Goal: Task Accomplishment & Management: Use online tool/utility

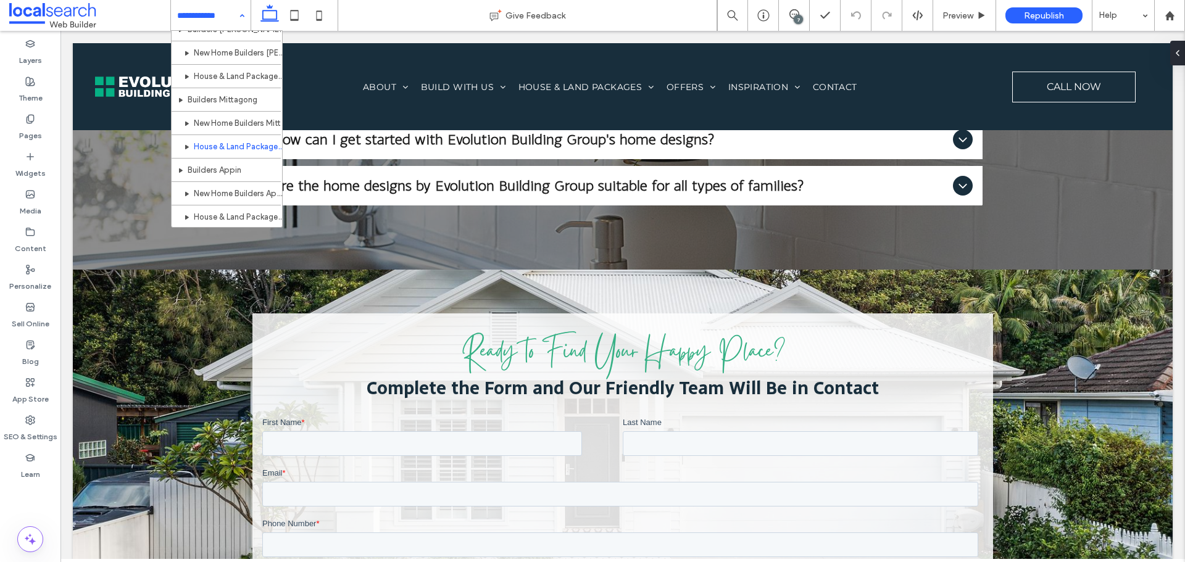
scroll to position [1397, 0]
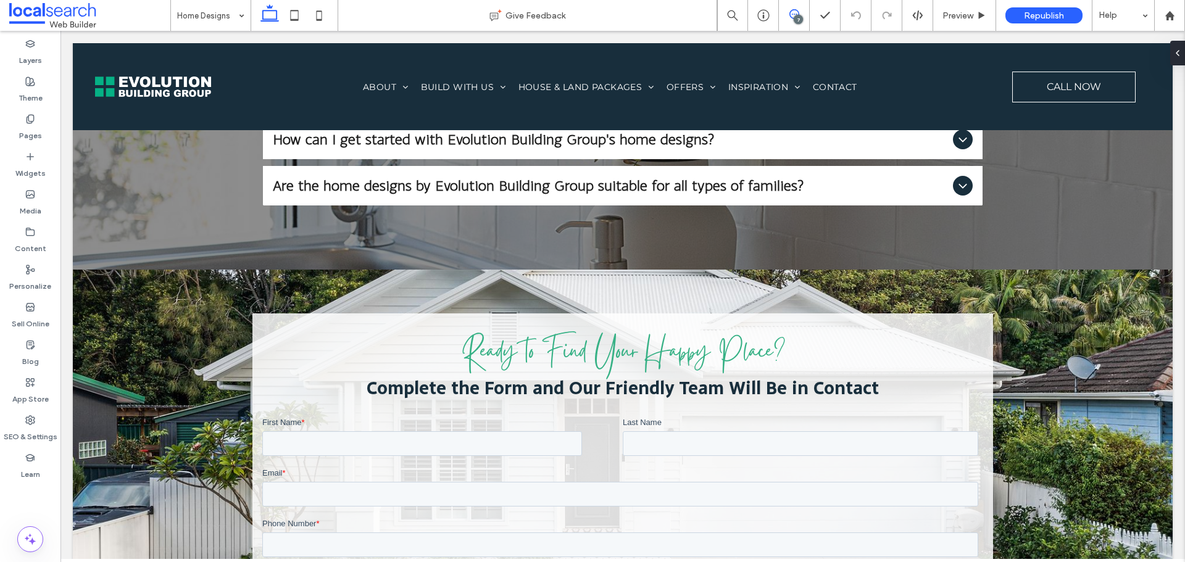
click at [792, 10] on use at bounding box center [795, 14] width 10 height 10
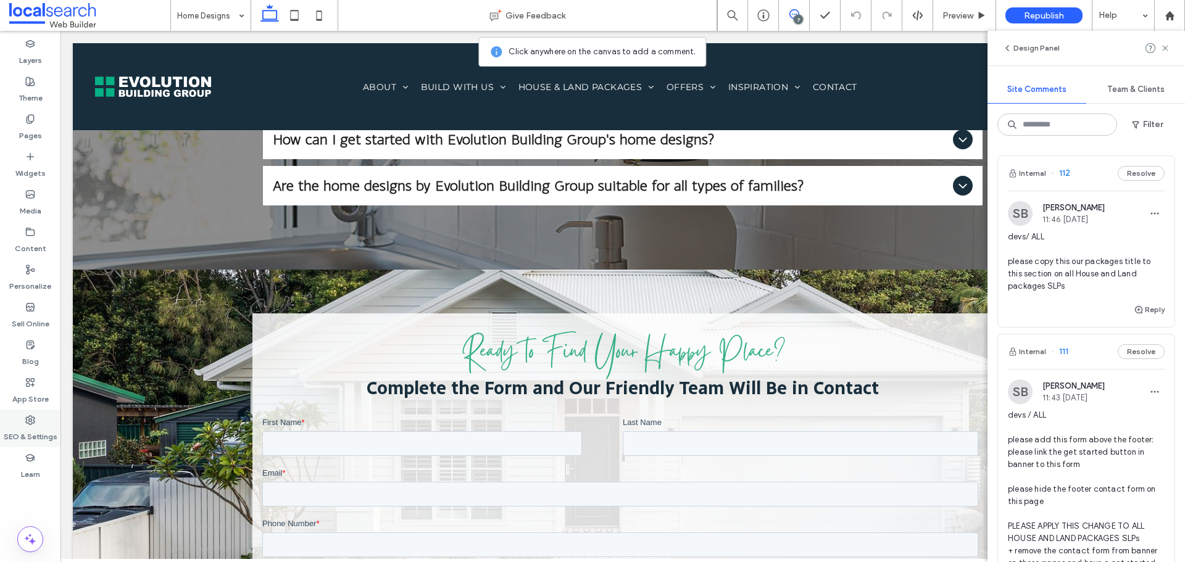
click at [10, 420] on div "SEO & Settings" at bounding box center [30, 429] width 61 height 38
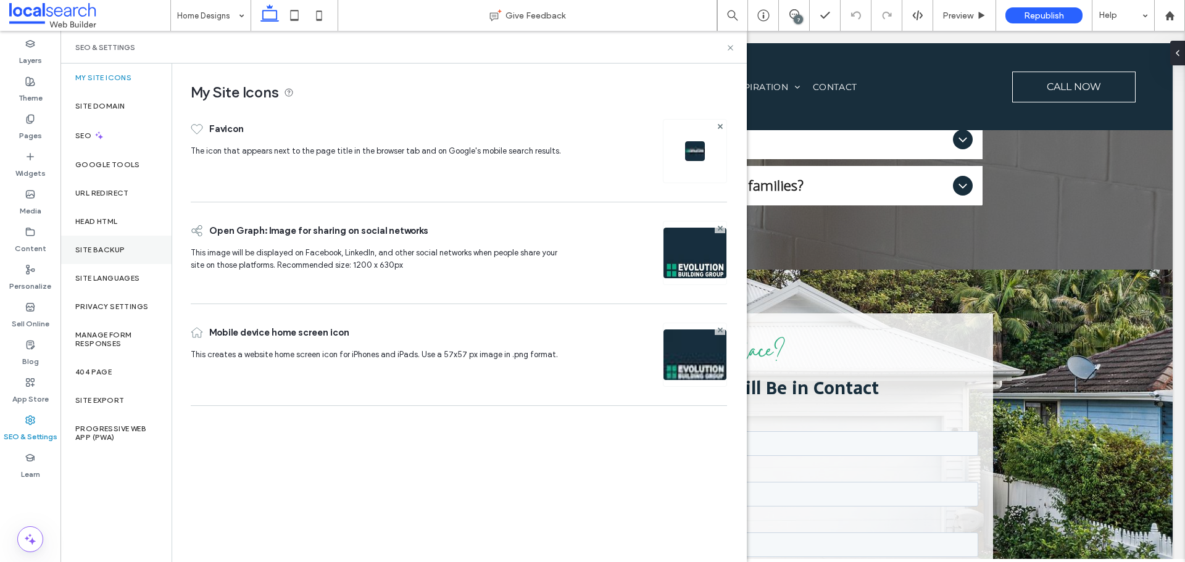
click at [126, 241] on div "Site Backup" at bounding box center [116, 250] width 111 height 28
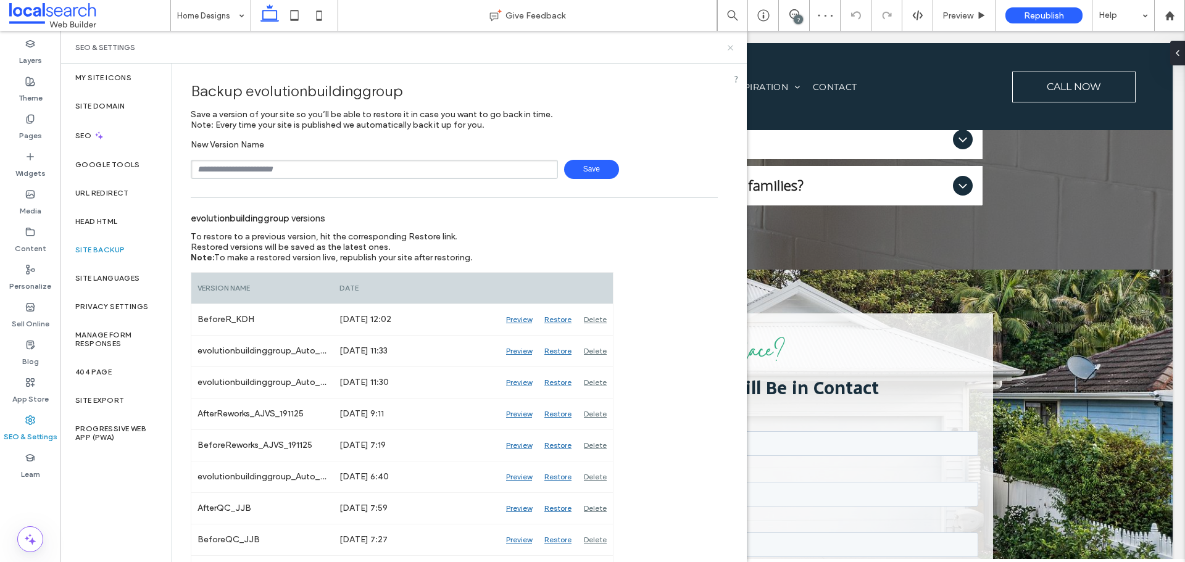
drag, startPoint x: 729, startPoint y: 44, endPoint x: 677, endPoint y: 4, distance: 65.2
click at [729, 44] on icon at bounding box center [730, 47] width 9 height 9
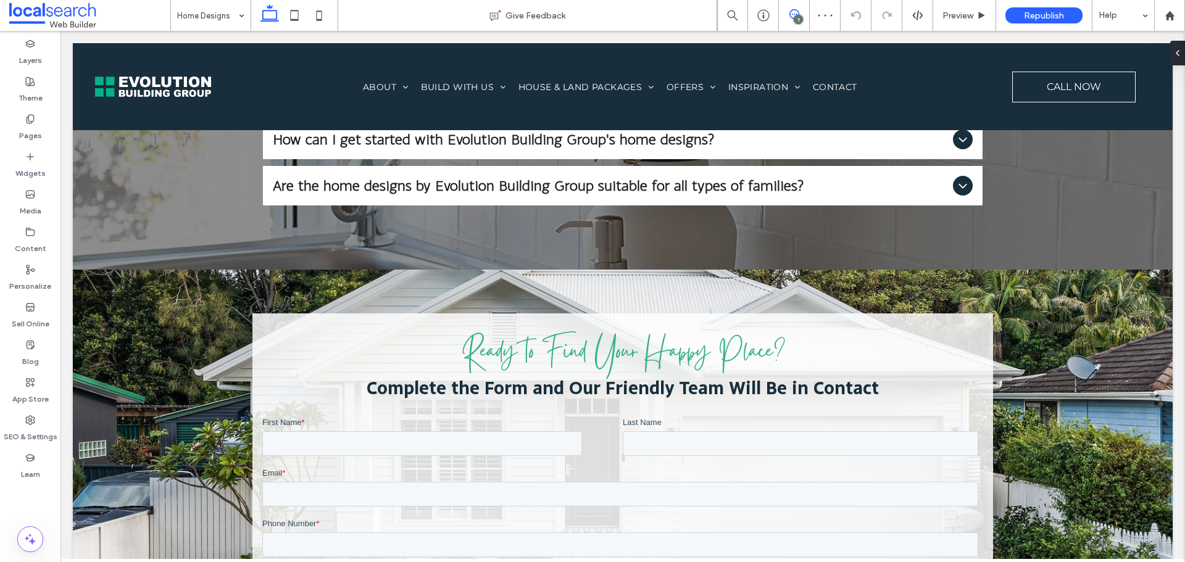
click at [800, 14] on span at bounding box center [794, 14] width 30 height 10
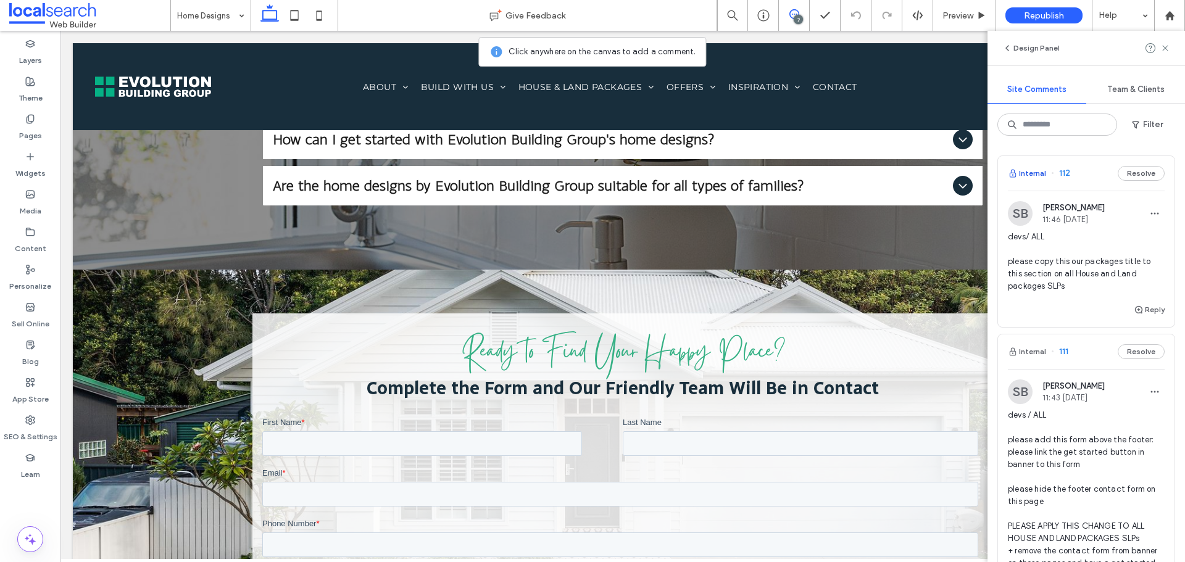
click at [1018, 172] on span "button" at bounding box center [1013, 174] width 11 height 14
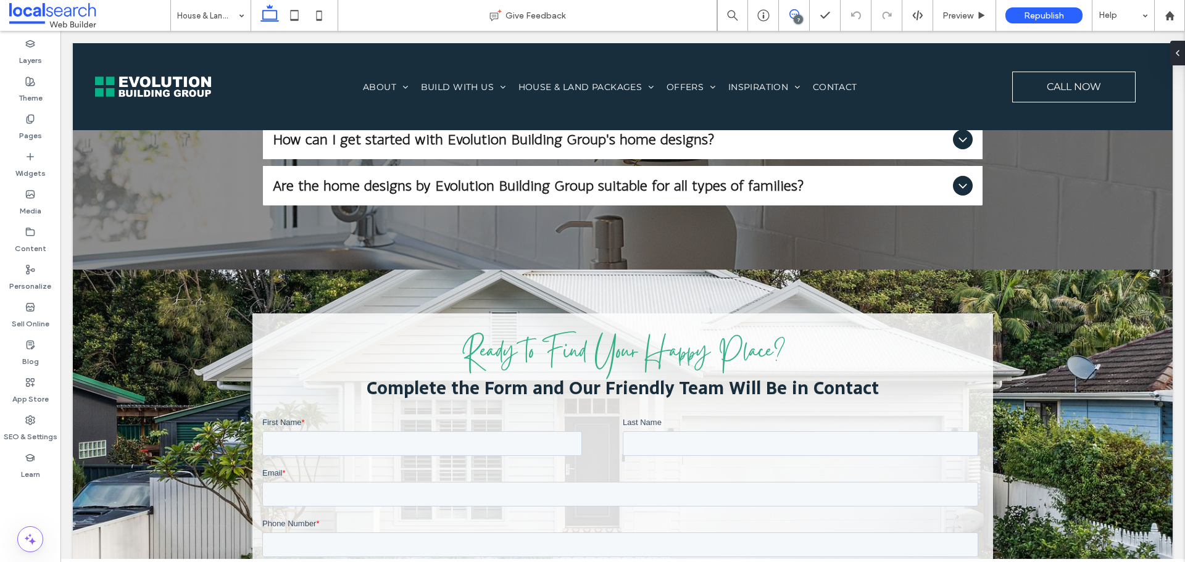
click at [788, 16] on span at bounding box center [794, 14] width 30 height 10
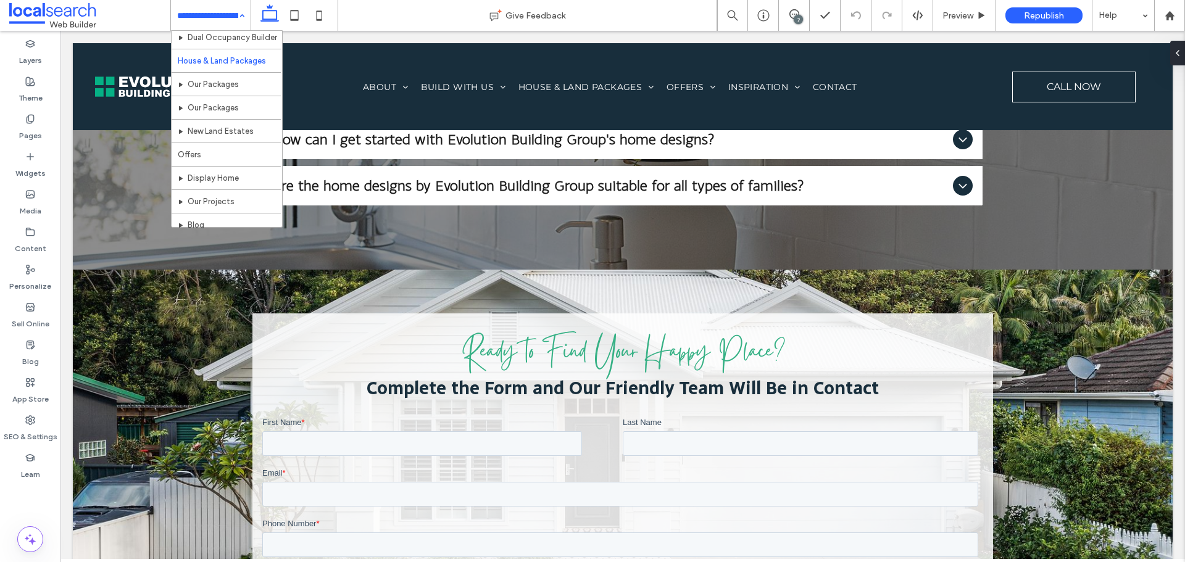
scroll to position [370, 0]
click at [797, 12] on icon at bounding box center [795, 14] width 10 height 10
click at [788, 16] on span at bounding box center [794, 14] width 30 height 10
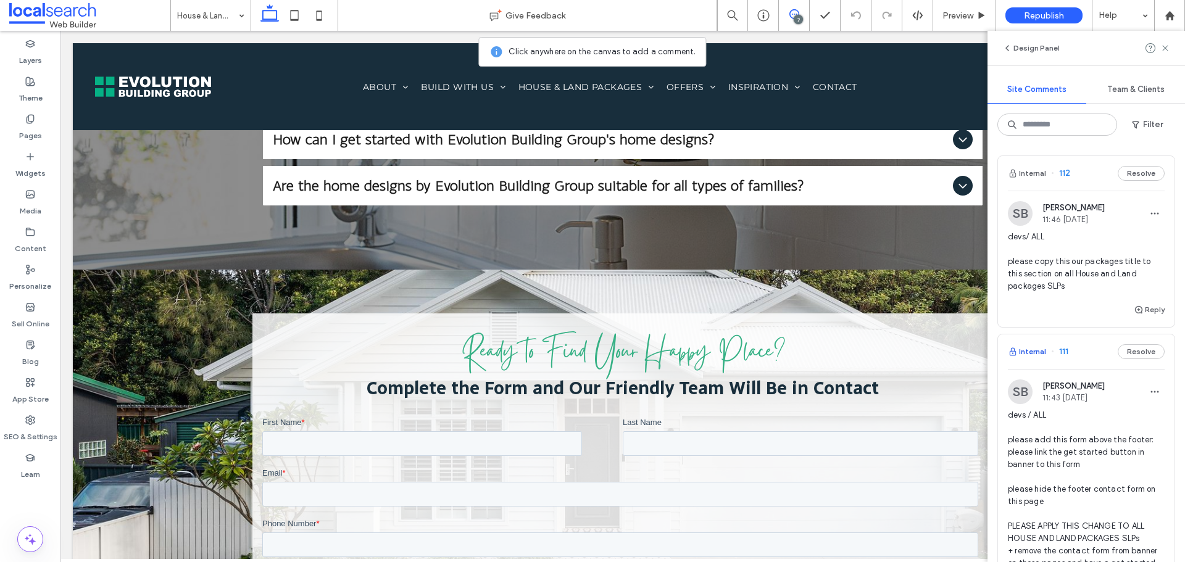
click at [1022, 346] on button "Internal" at bounding box center [1027, 352] width 38 height 15
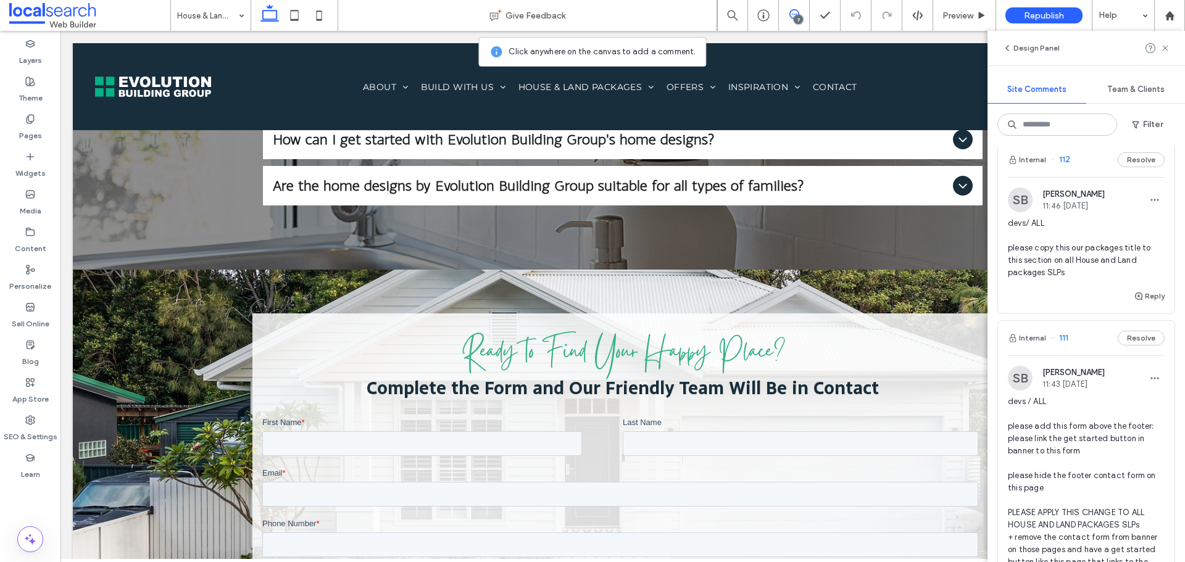
scroll to position [0, 0]
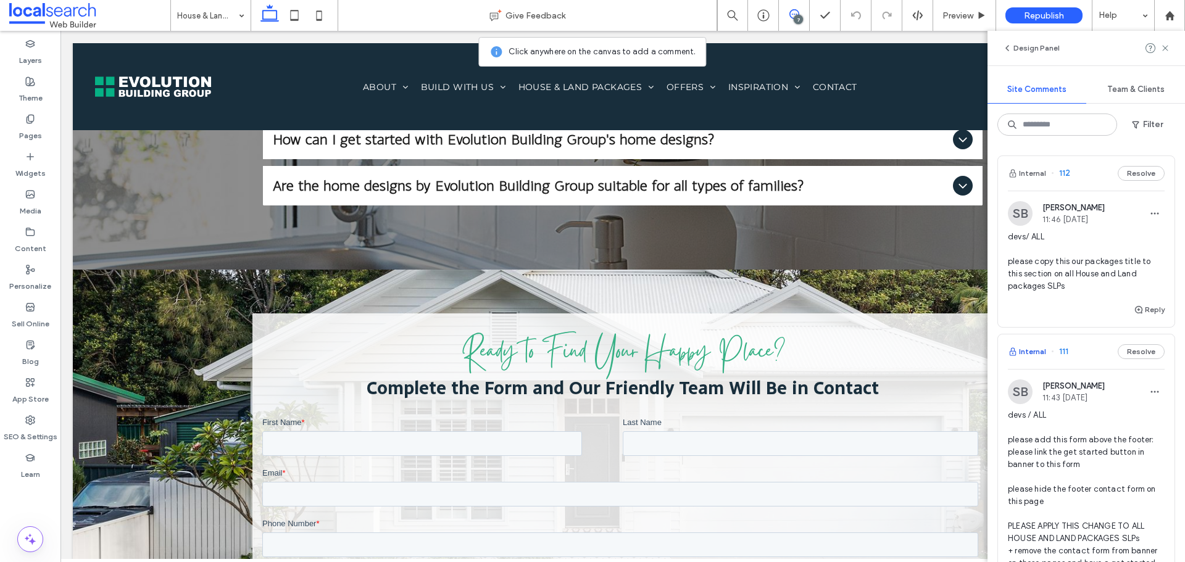
click at [1037, 355] on button "Internal" at bounding box center [1027, 352] width 38 height 15
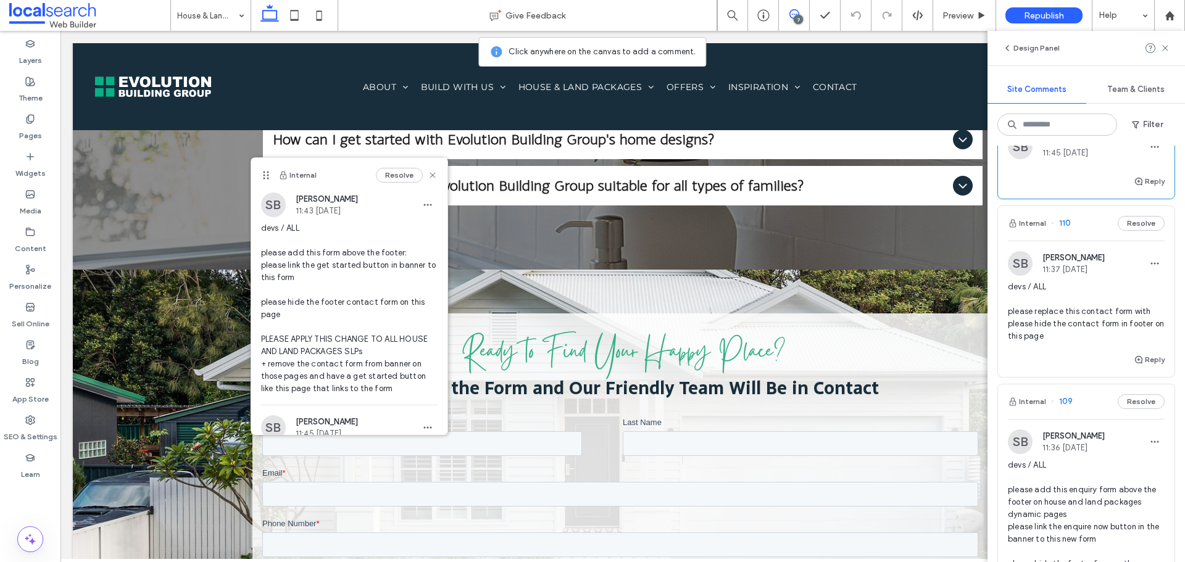
scroll to position [494, 0]
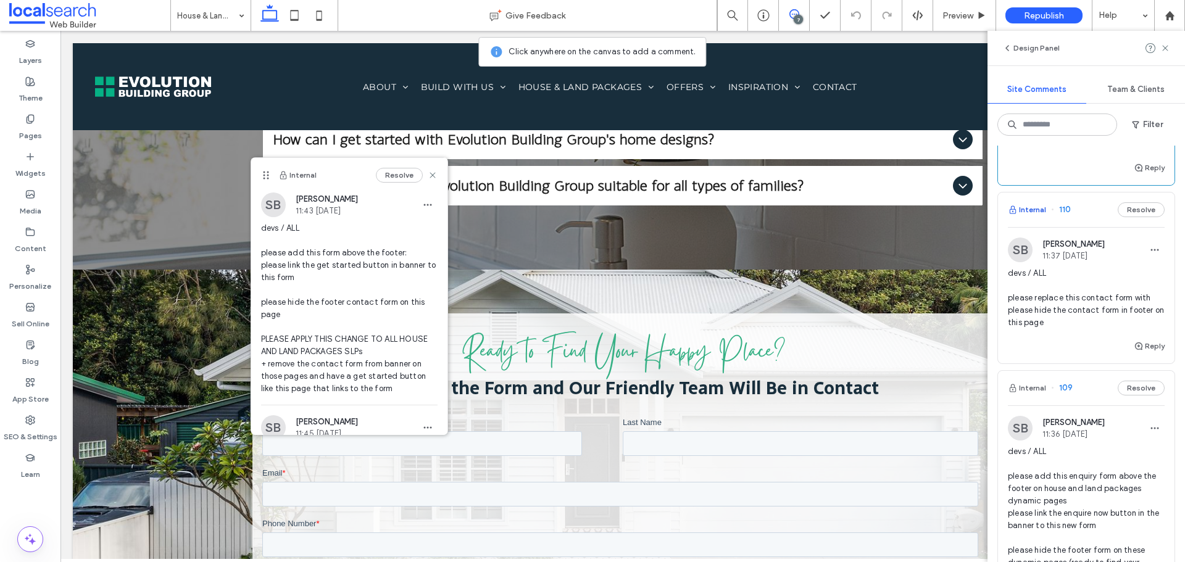
click at [1019, 217] on span "button" at bounding box center [1013, 210] width 11 height 14
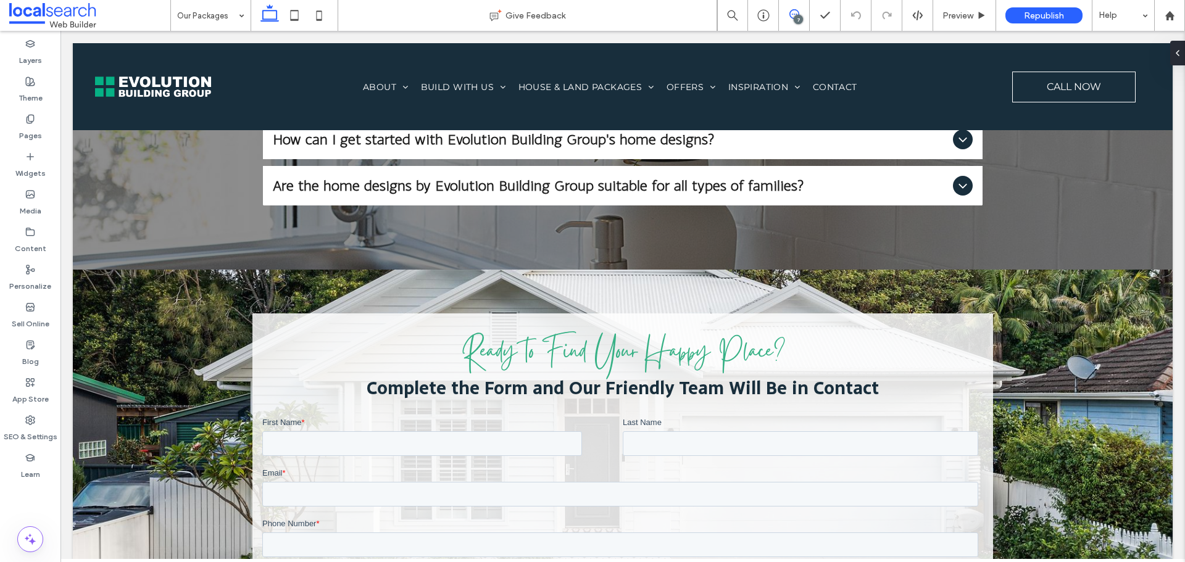
click at [805, 16] on span at bounding box center [794, 14] width 30 height 10
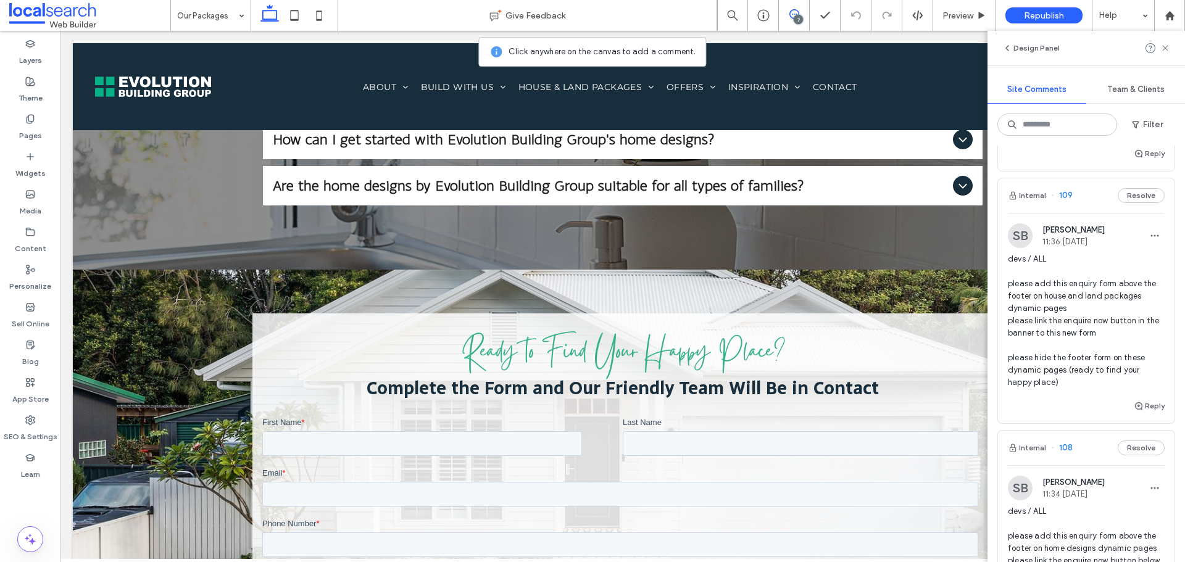
scroll to position [700, 0]
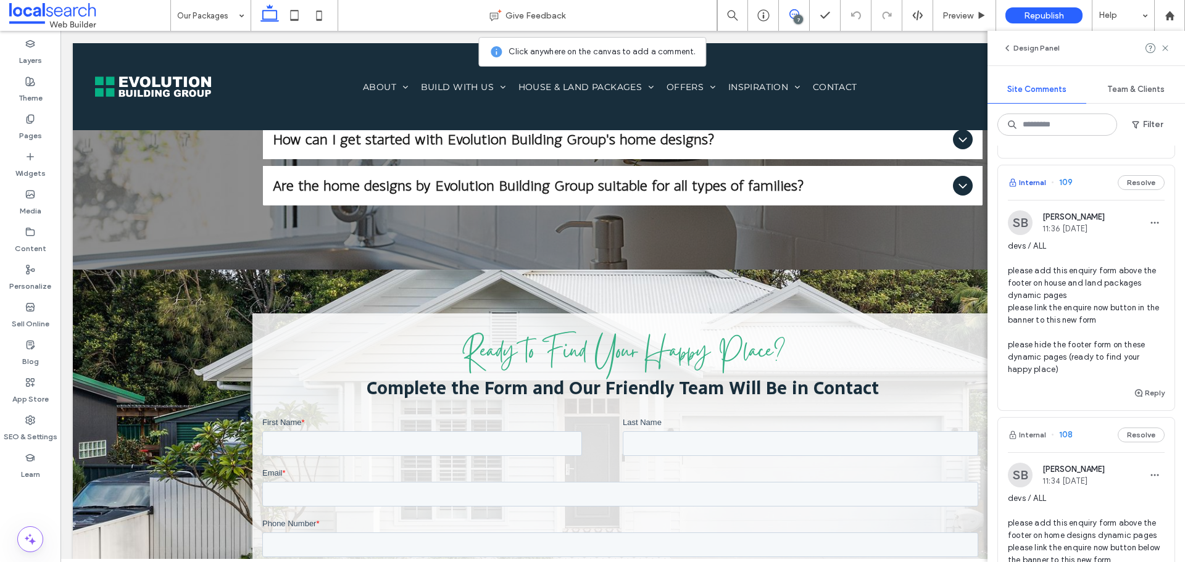
click at [1021, 190] on button "Internal" at bounding box center [1027, 182] width 38 height 15
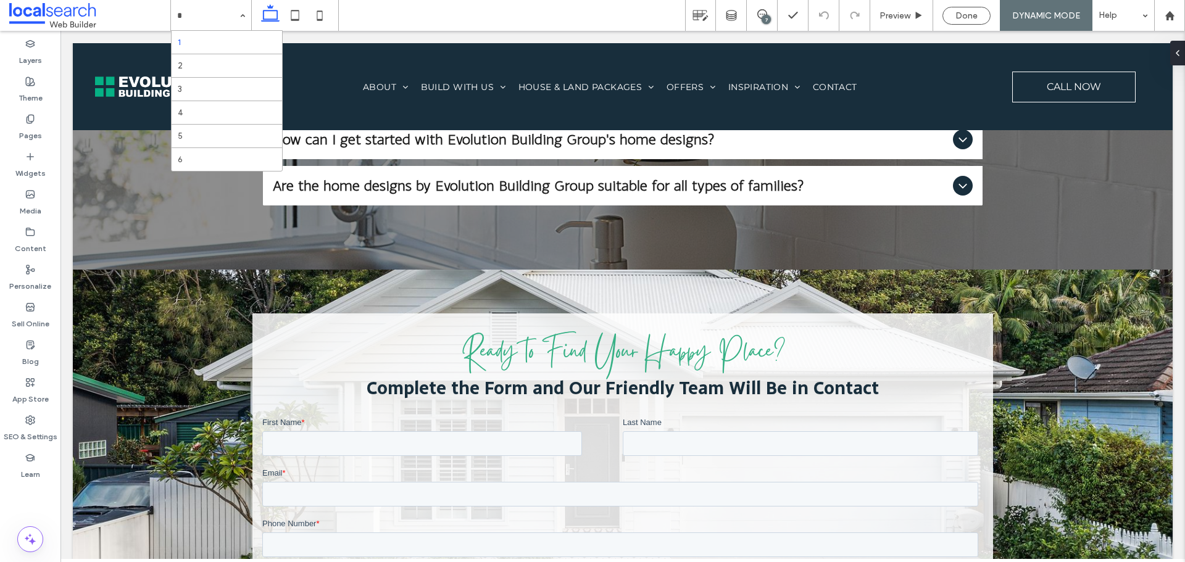
click at [771, 17] on div "7" at bounding box center [766, 19] width 9 height 9
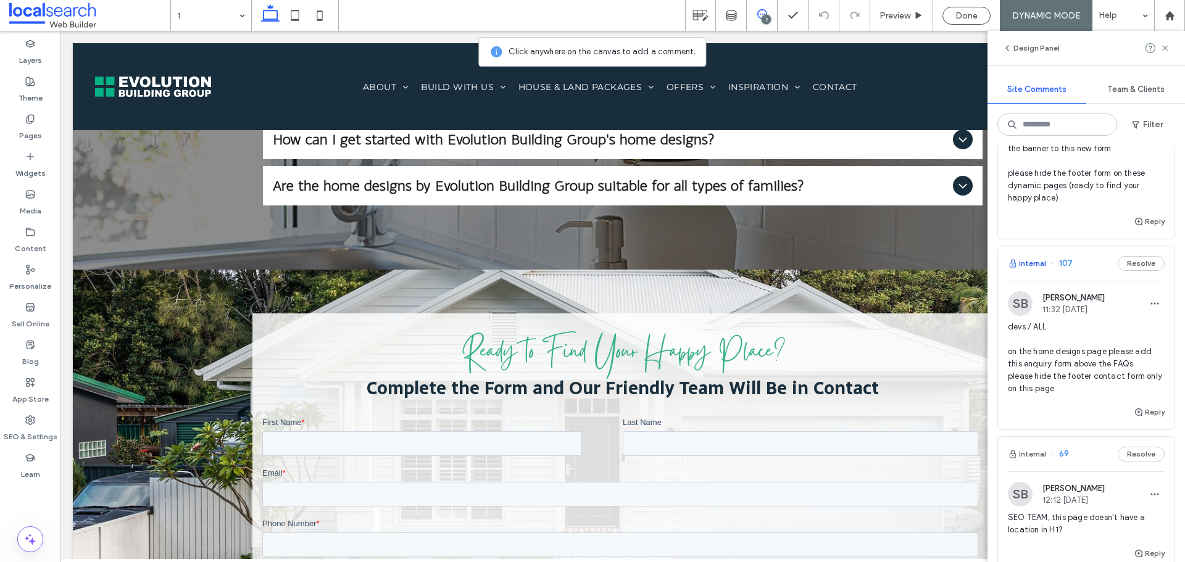
scroll to position [1317, 0]
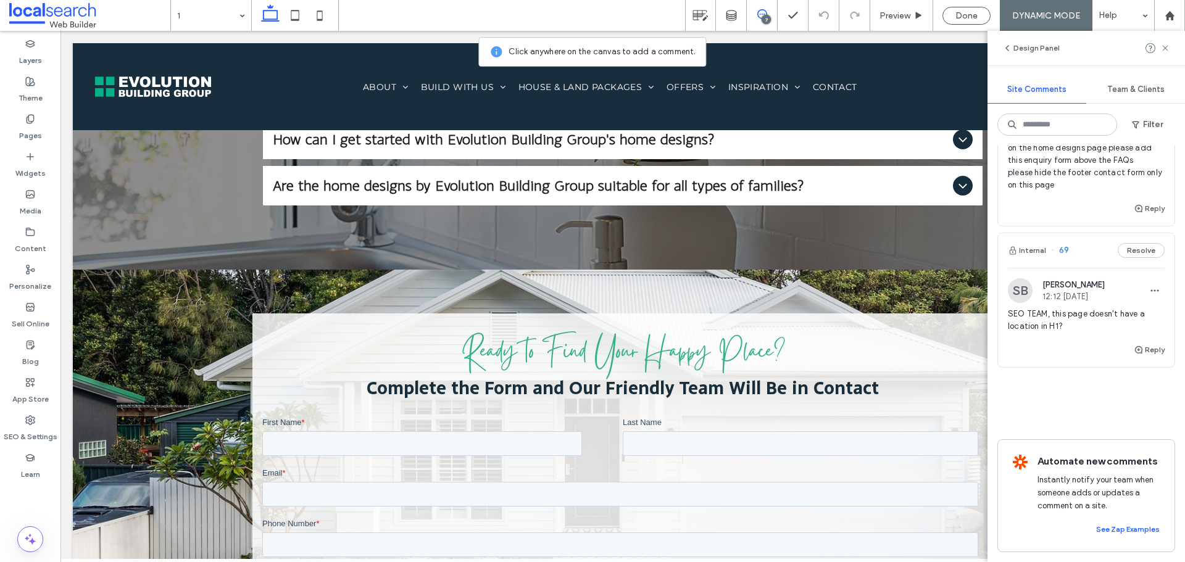
click at [1042, 67] on button "Internal" at bounding box center [1027, 59] width 38 height 15
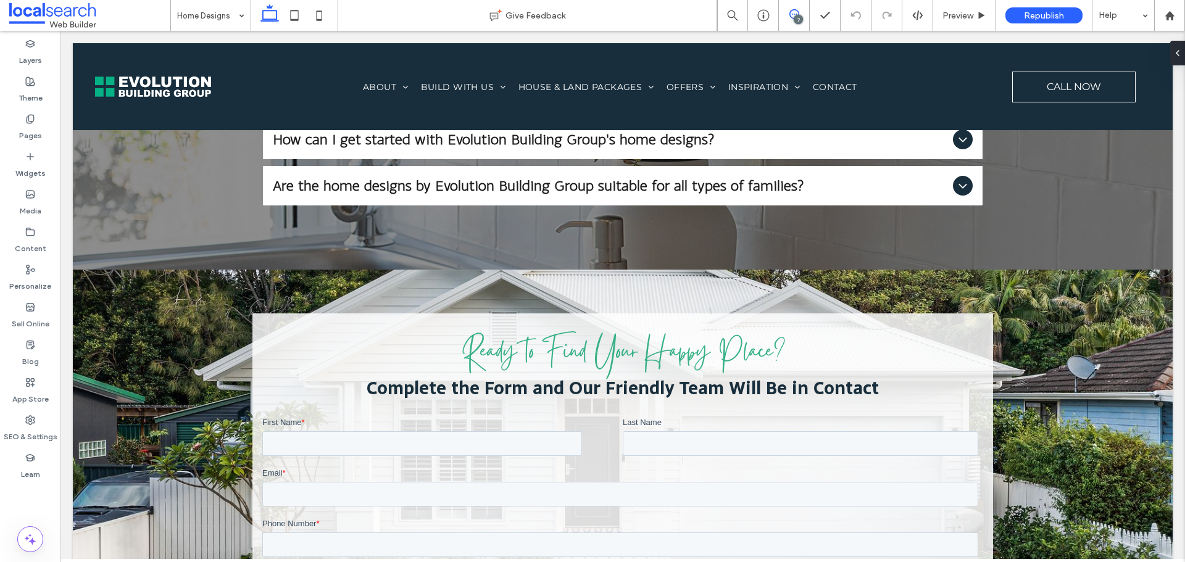
click at [805, 13] on span at bounding box center [794, 14] width 30 height 10
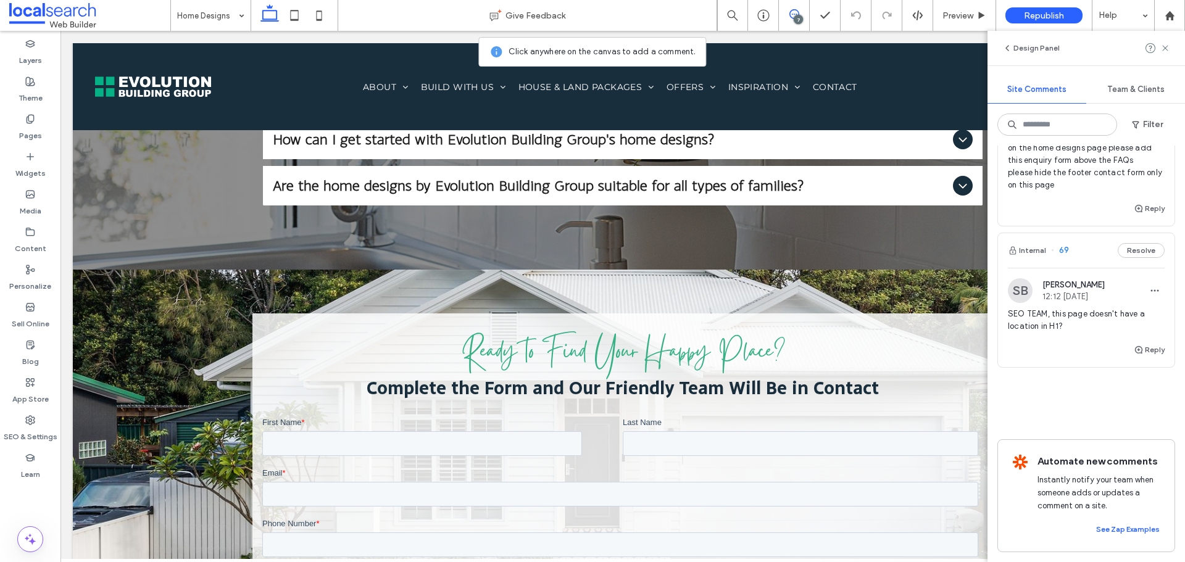
scroll to position [1482, 0]
